Goal: Information Seeking & Learning: Understand process/instructions

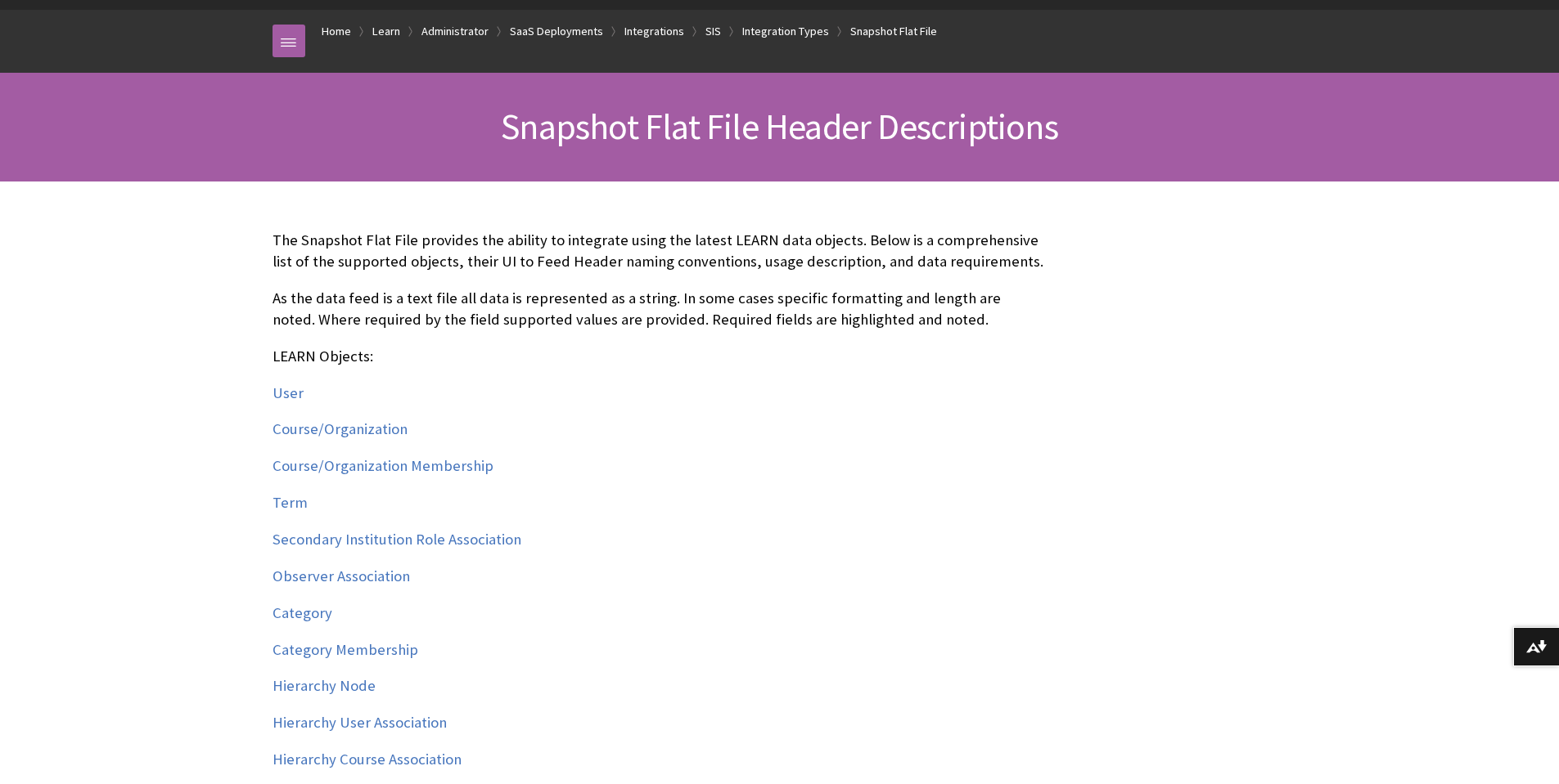
scroll to position [164, 0]
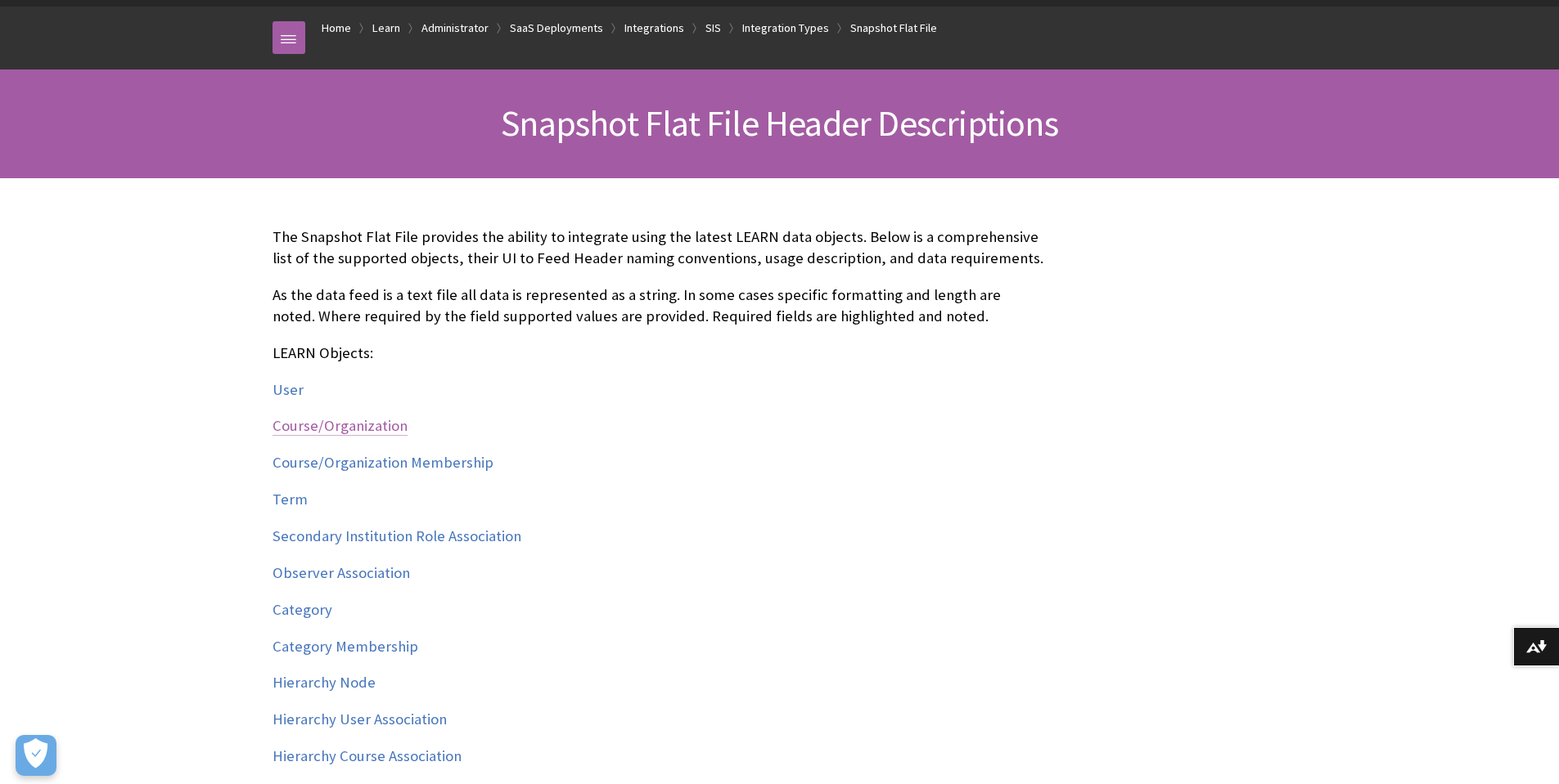
click at [352, 424] on link "Course/Organization" at bounding box center [339, 426] width 135 height 20
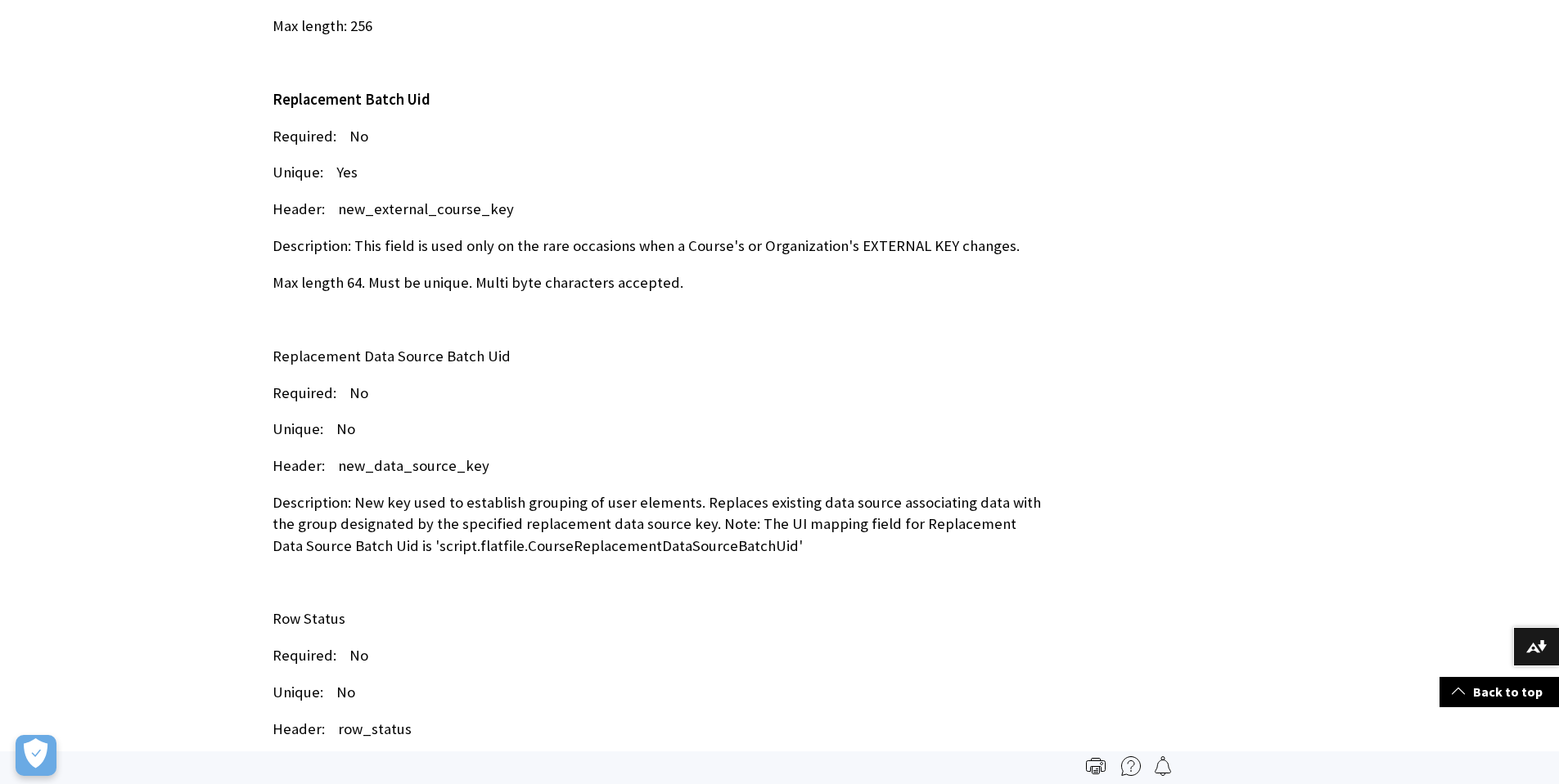
scroll to position [21222, 0]
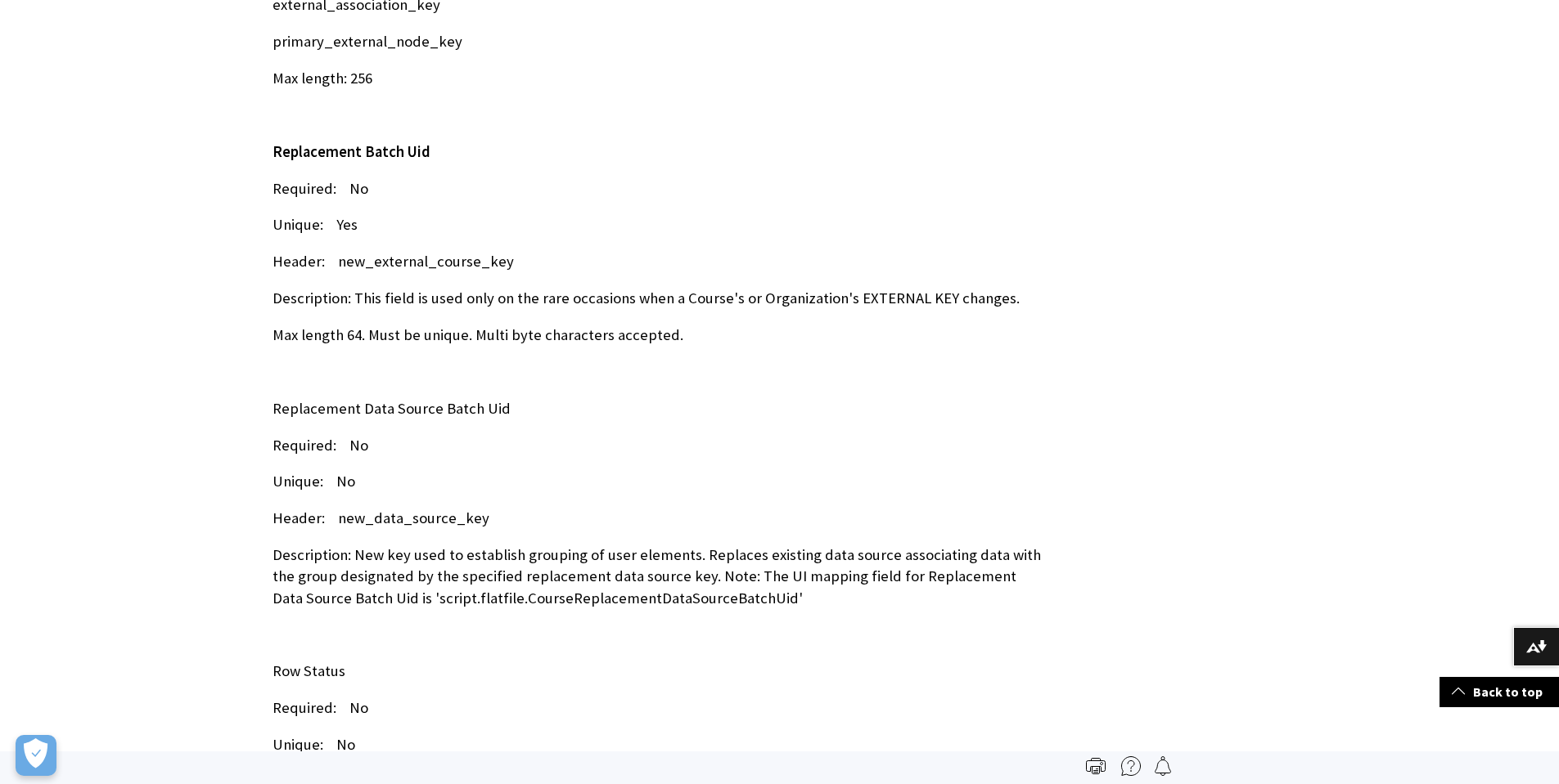
click at [394, 508] on p "Header: new_data_source_key" at bounding box center [659, 519] width 773 height 22
click at [401, 251] on p "Header: new_external_course_key" at bounding box center [659, 262] width 773 height 22
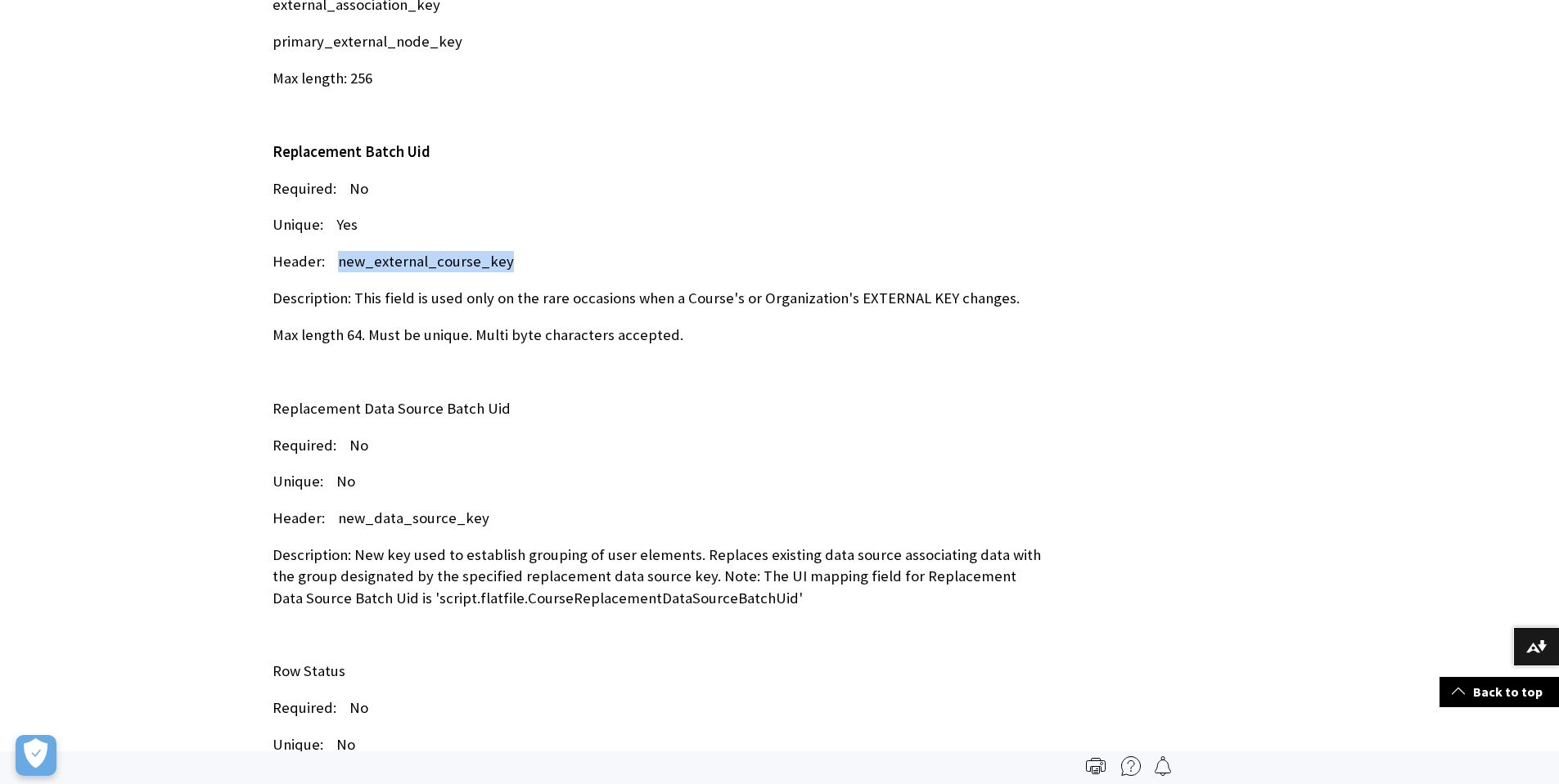
copy p "new_external_course_key"
